Goal: Task Accomplishment & Management: Manage account settings

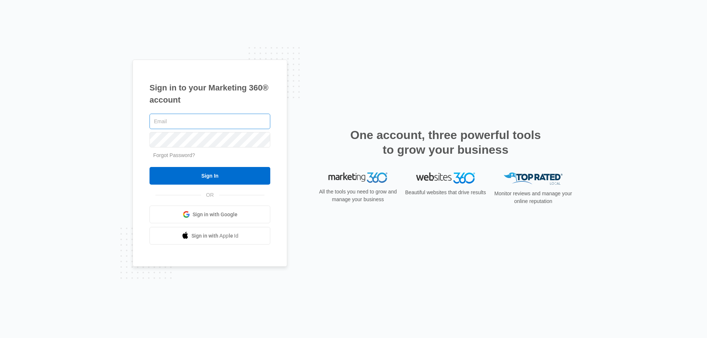
click at [164, 128] on input "text" at bounding box center [209, 121] width 121 height 15
type input "[PERSON_NAME][EMAIL_ADDRESS][DOMAIN_NAME]"
click at [149, 167] on input "Sign In" at bounding box center [209, 176] width 121 height 18
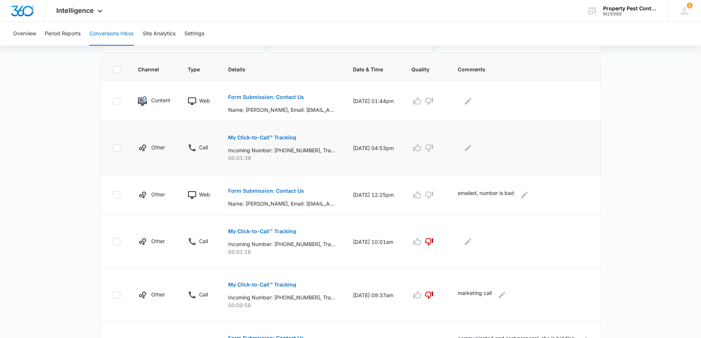
scroll to position [147, 0]
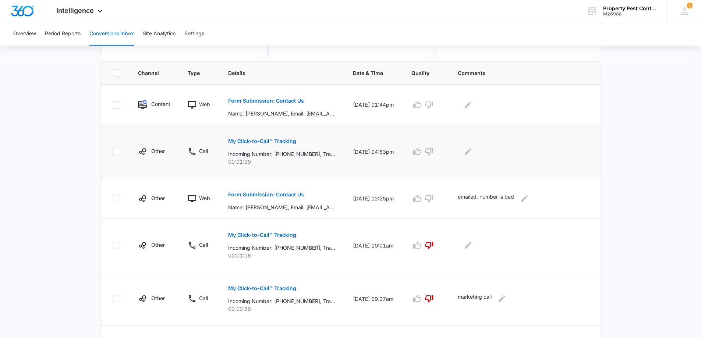
click at [283, 141] on p "My Click-to-Call™ Tracking" at bounding box center [262, 141] width 68 height 5
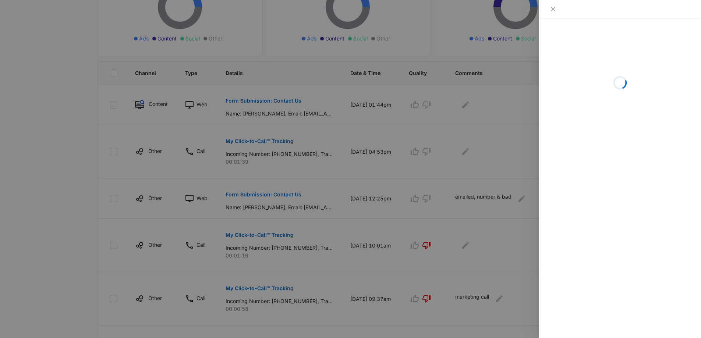
click at [629, 186] on div "Loading" at bounding box center [620, 178] width 162 height 319
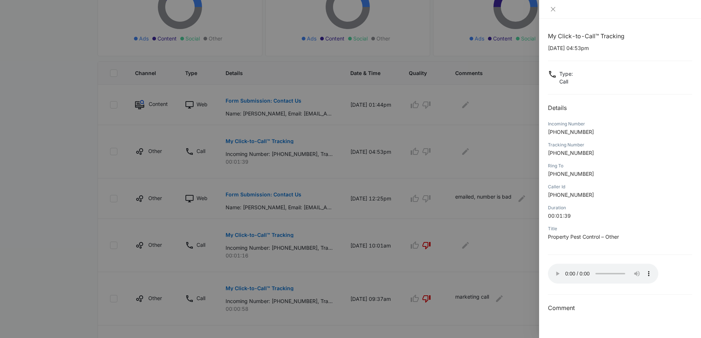
click at [670, 167] on div "Ring To" at bounding box center [620, 166] width 144 height 7
click at [495, 150] on div at bounding box center [350, 169] width 701 height 338
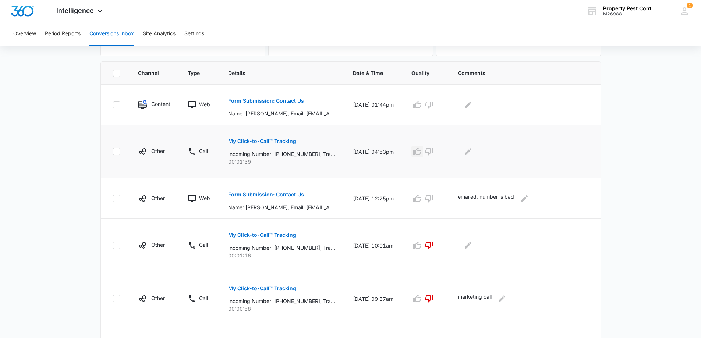
click at [422, 153] on icon "button" at bounding box center [417, 151] width 9 height 9
click at [473, 154] on icon "Edit Comments" at bounding box center [468, 151] width 9 height 9
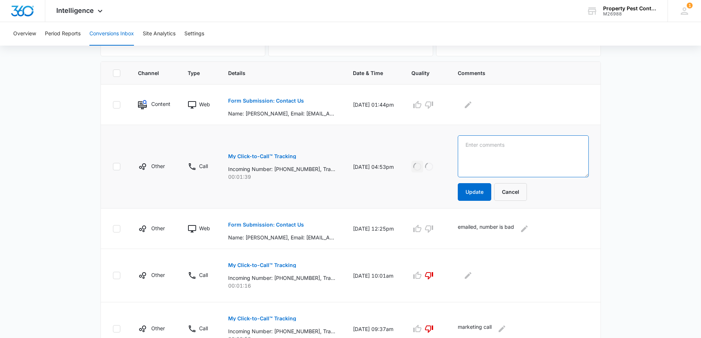
click at [488, 155] on textarea at bounding box center [523, 156] width 131 height 42
type textarea "previous customer, one time sale but waiting for contract to end"
click at [484, 196] on button "Update" at bounding box center [474, 192] width 33 height 18
click at [474, 193] on button "Update" at bounding box center [474, 192] width 33 height 18
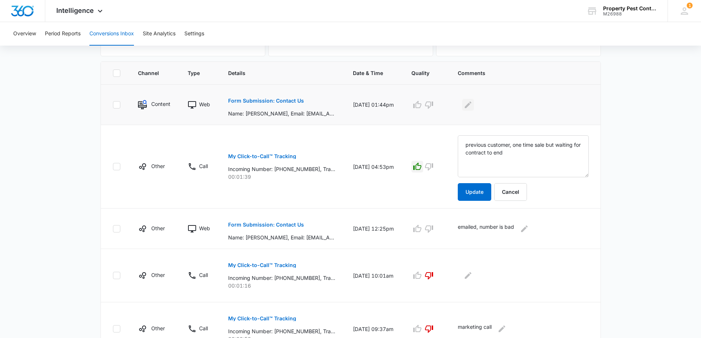
click at [471, 107] on icon "Edit Comments" at bounding box center [468, 104] width 7 height 7
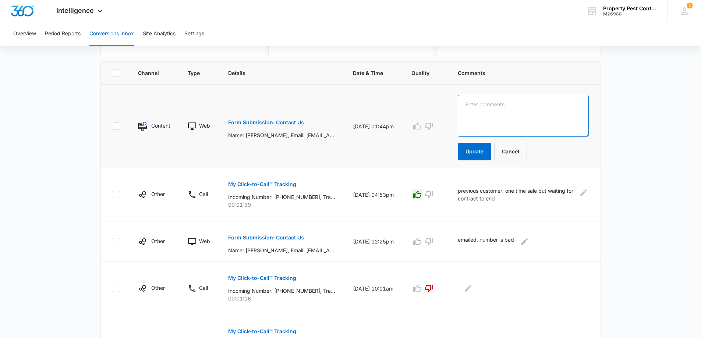
click at [521, 106] on textarea at bounding box center [523, 116] width 131 height 42
type textarea "left VM and emailed"
click at [480, 158] on button "Update" at bounding box center [474, 152] width 33 height 18
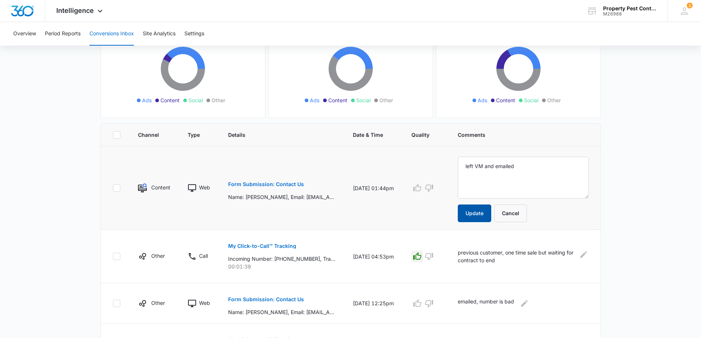
scroll to position [86, 0]
click at [421, 190] on icon "button" at bounding box center [417, 187] width 8 height 7
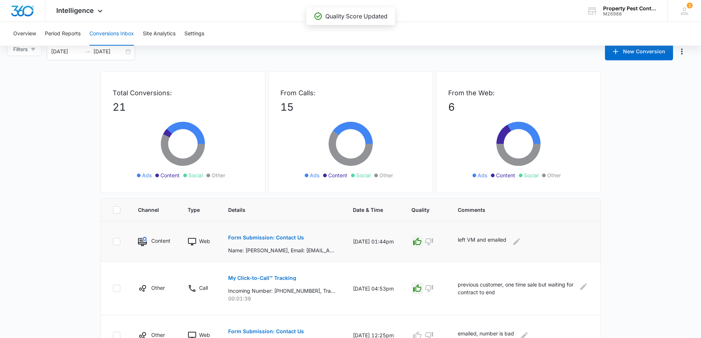
scroll to position [0, 0]
